Goal: Transaction & Acquisition: Purchase product/service

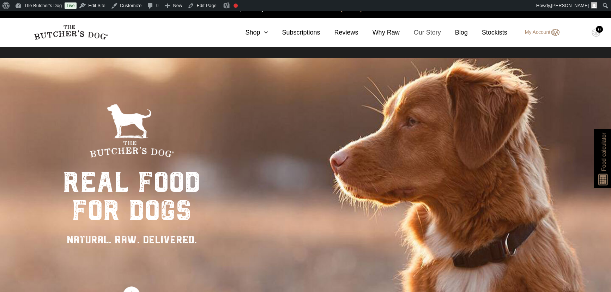
click at [425, 30] on link "Our Story" at bounding box center [420, 33] width 41 height 10
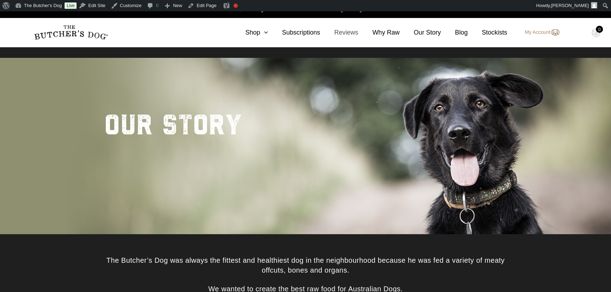
click at [353, 32] on link "Reviews" at bounding box center [339, 33] width 38 height 10
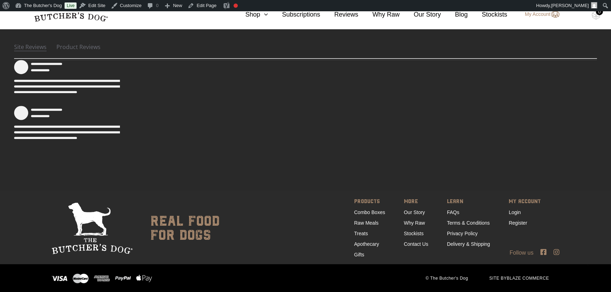
scroll to position [155, 0]
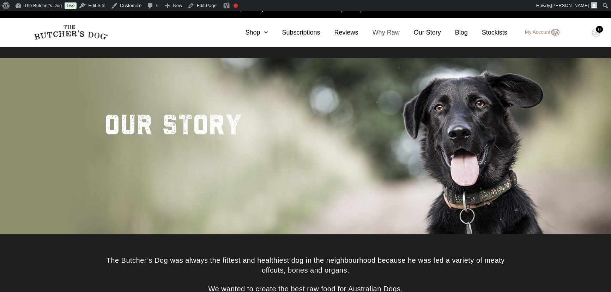
click at [381, 30] on link "Why Raw" at bounding box center [378, 33] width 41 height 10
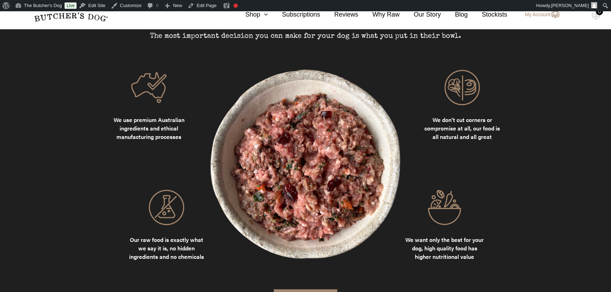
scroll to position [769, 0]
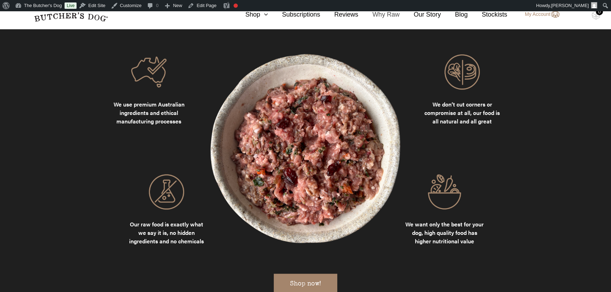
click at [392, 14] on link "Why Raw" at bounding box center [378, 15] width 41 height 10
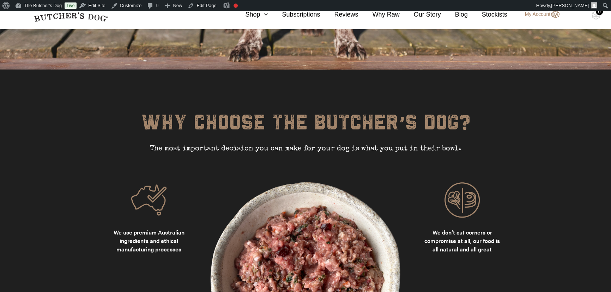
scroll to position [481, 0]
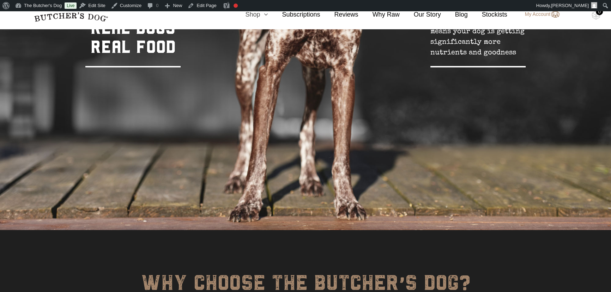
click at [262, 16] on link "Shop" at bounding box center [249, 15] width 37 height 10
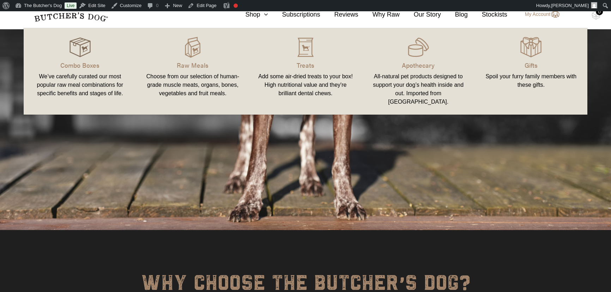
click at [86, 54] on img at bounding box center [79, 47] width 21 height 21
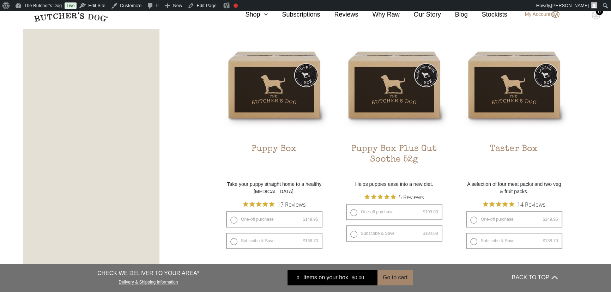
scroll to position [481, 0]
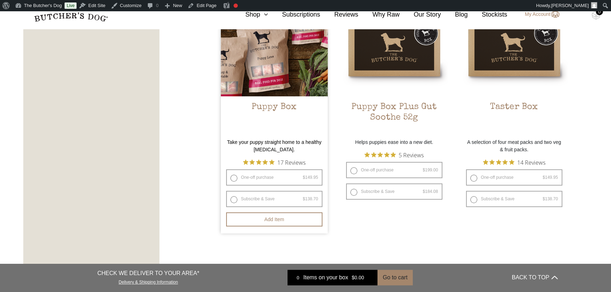
click at [279, 76] on img at bounding box center [274, 42] width 107 height 107
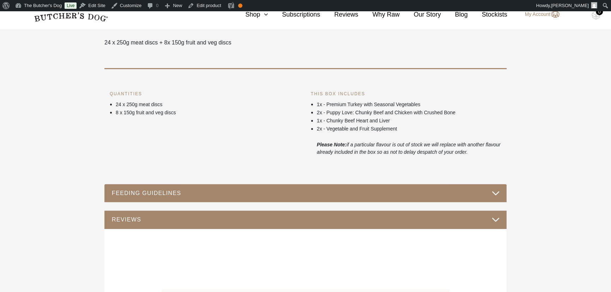
scroll to position [256, 0]
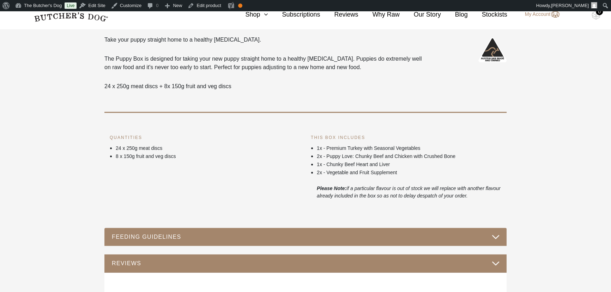
click at [213, 237] on button "FEEDING GUIDELINES" at bounding box center [305, 237] width 388 height 10
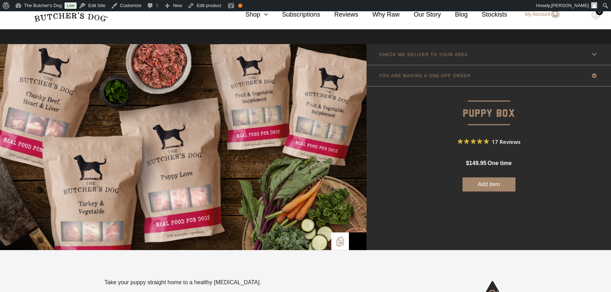
scroll to position [0, 0]
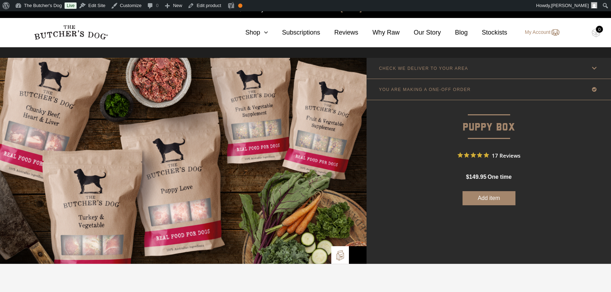
click at [429, 67] on p "CHECK WE DELIVER TO YOUR AREA" at bounding box center [423, 68] width 89 height 5
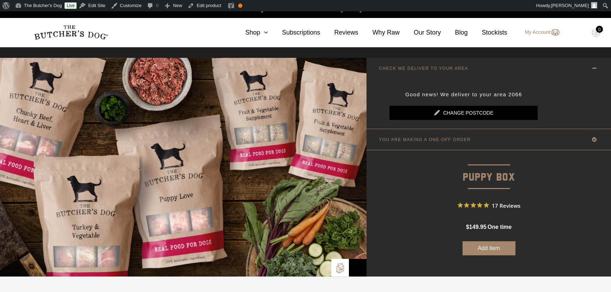
click at [475, 113] on link "Change postcode" at bounding box center [463, 113] width 148 height 14
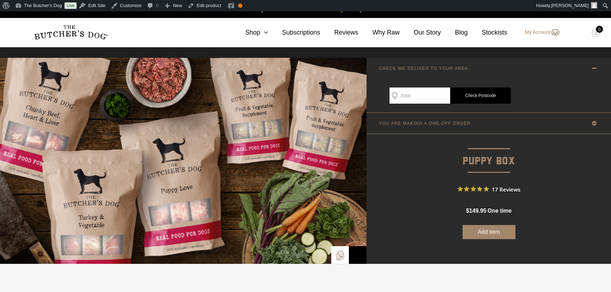
click at [424, 95] on input "2066" at bounding box center [419, 95] width 61 height 16
drag, startPoint x: 414, startPoint y: 98, endPoint x: 388, endPoint y: 96, distance: 26.2
click at [388, 96] on div "Good news! We deliver to your area 2066 Change postcode Step 1 Step 1 SEE IF WE…" at bounding box center [489, 96] width 216 height 34
type input "2280"
click at [471, 95] on link "Check Postcode" at bounding box center [480, 95] width 61 height 16
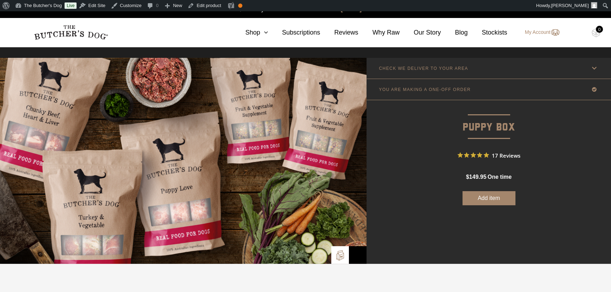
click at [450, 67] on p "CHECK WE DELIVER TO YOUR AREA" at bounding box center [423, 68] width 89 height 5
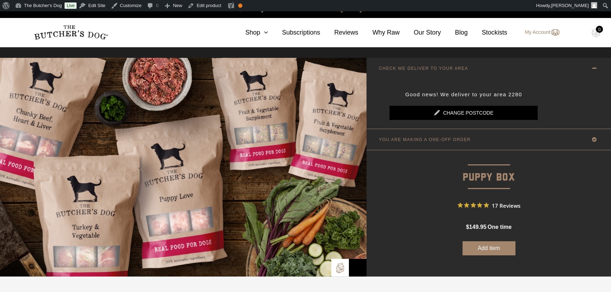
click at [447, 140] on p "YOU ARE MAKING A ONE-OFF ORDER" at bounding box center [425, 139] width 92 height 5
